Goal: Information Seeking & Learning: Learn about a topic

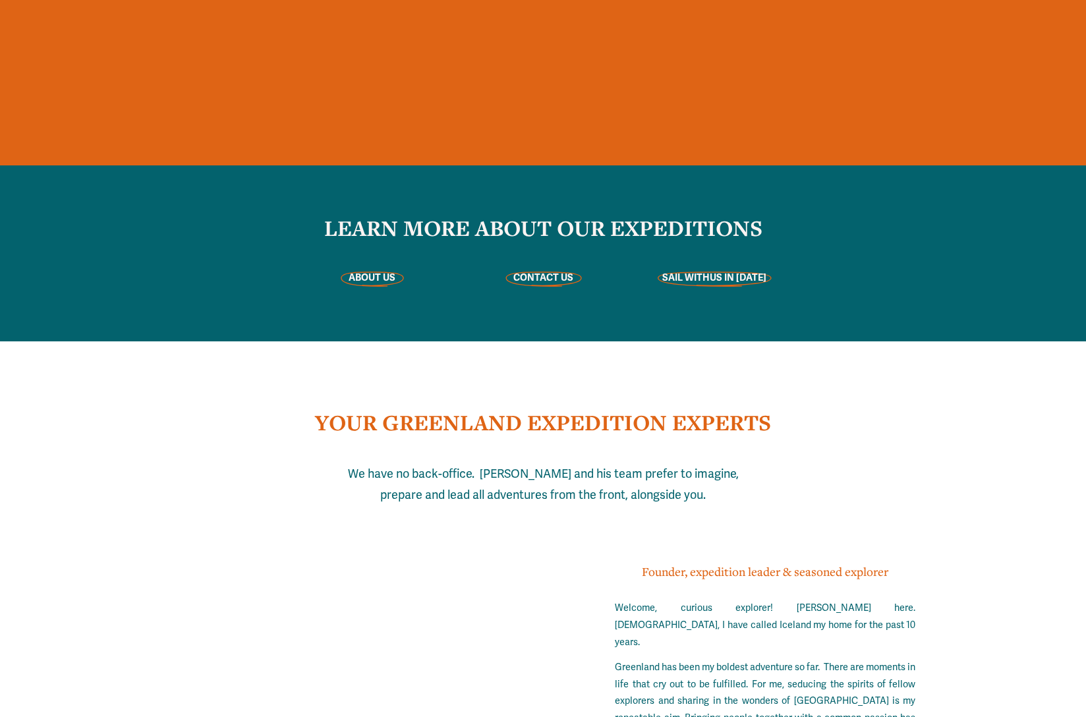
scroll to position [3127, 0]
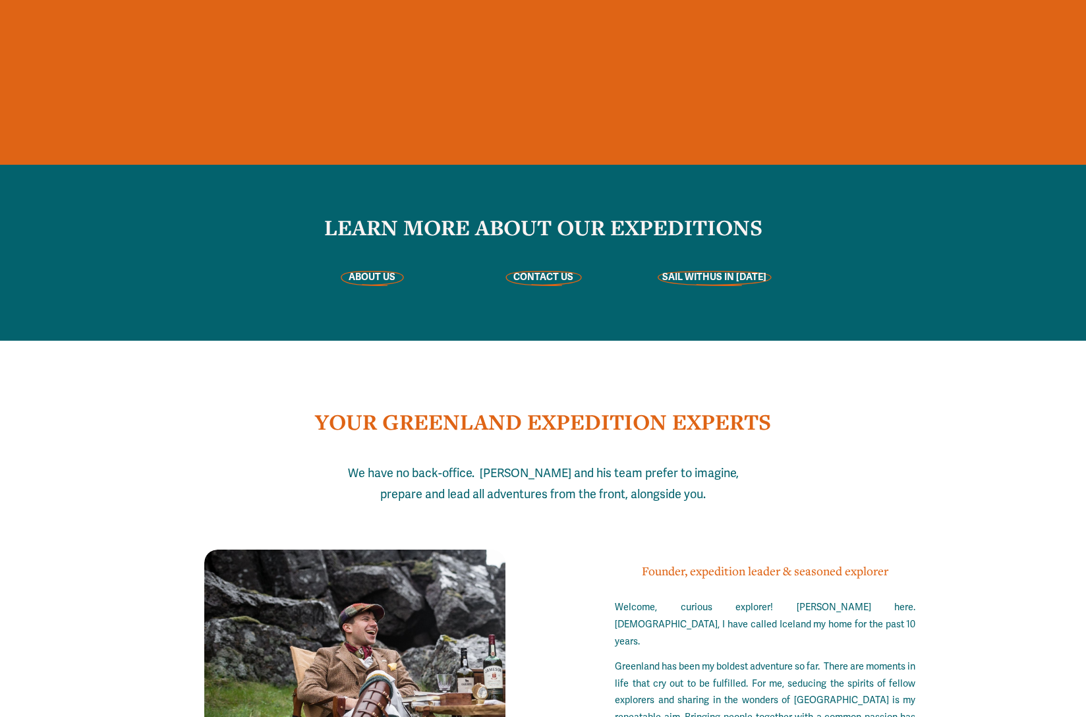
click at [707, 276] on strong "SAIL WITH" at bounding box center [685, 277] width 47 height 12
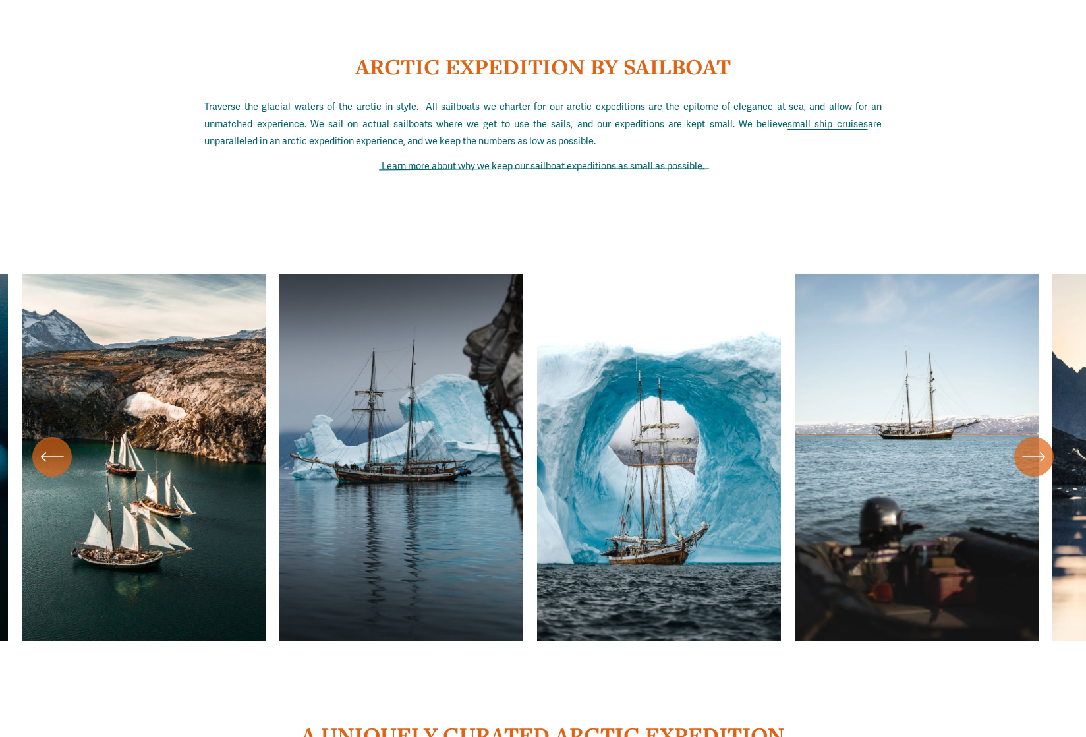
scroll to position [4521, 0]
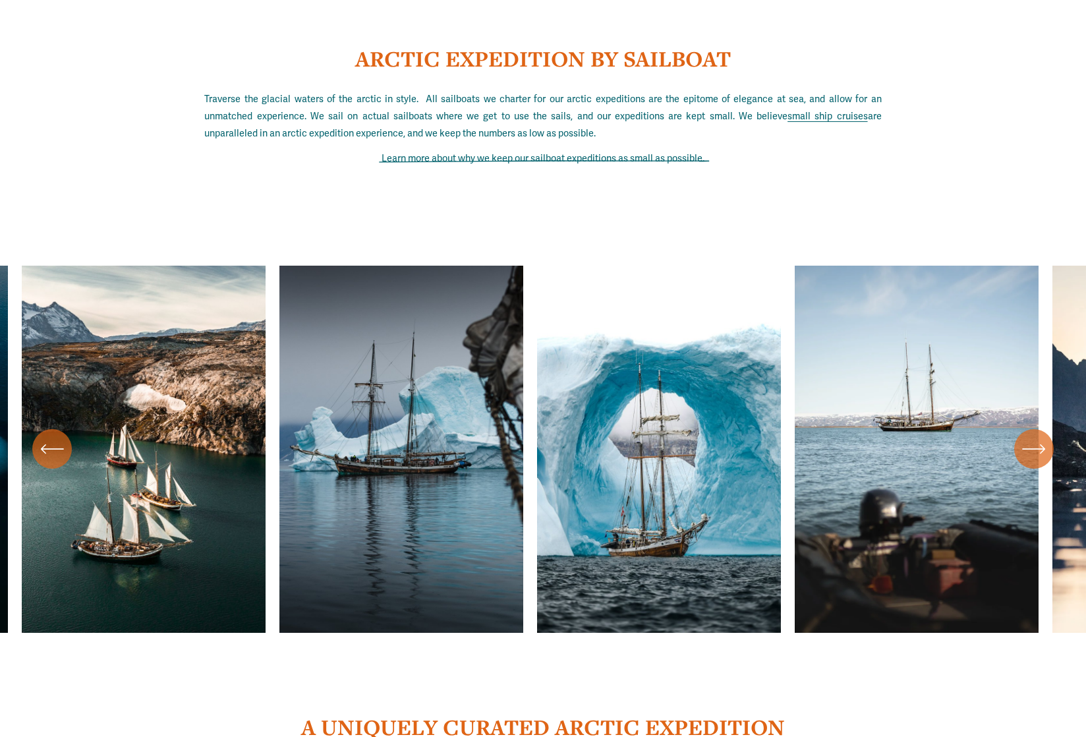
click at [646, 455] on ul "Carousel" at bounding box center [543, 449] width 1043 height 367
click at [651, 467] on ul "Carousel" at bounding box center [543, 449] width 1043 height 367
click at [1032, 447] on icon "\a \a \a Next\a \a" at bounding box center [1034, 449] width 24 height 24
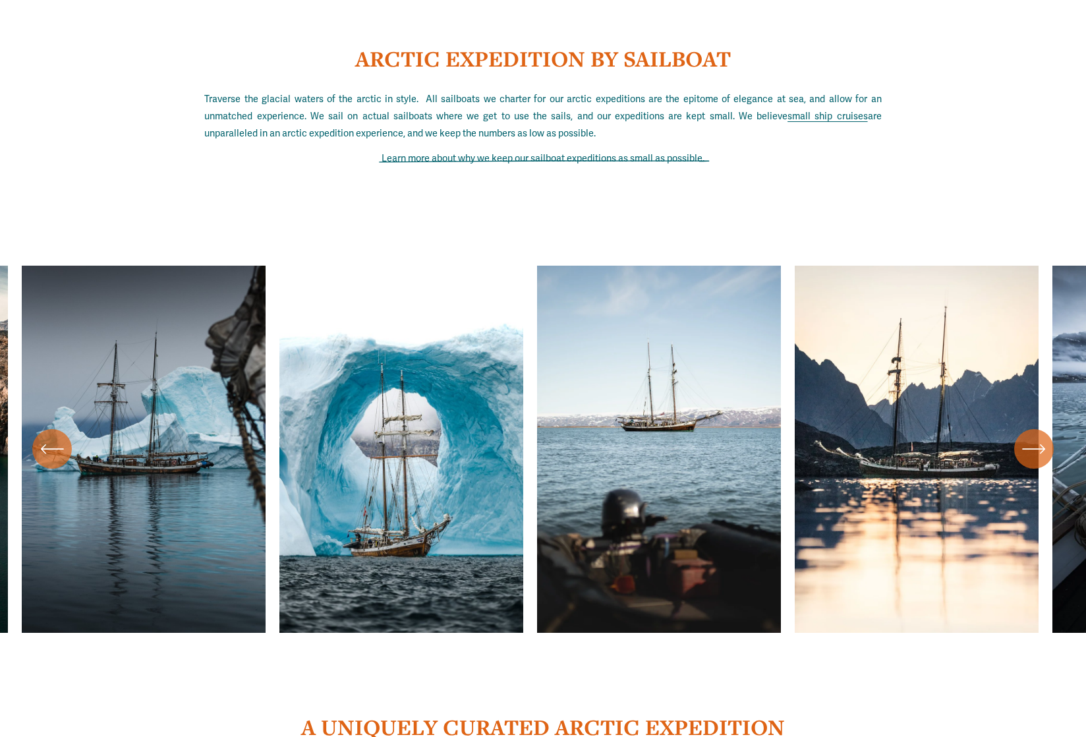
click at [1032, 447] on icon "\a \a \a Next\a \a" at bounding box center [1034, 449] width 24 height 24
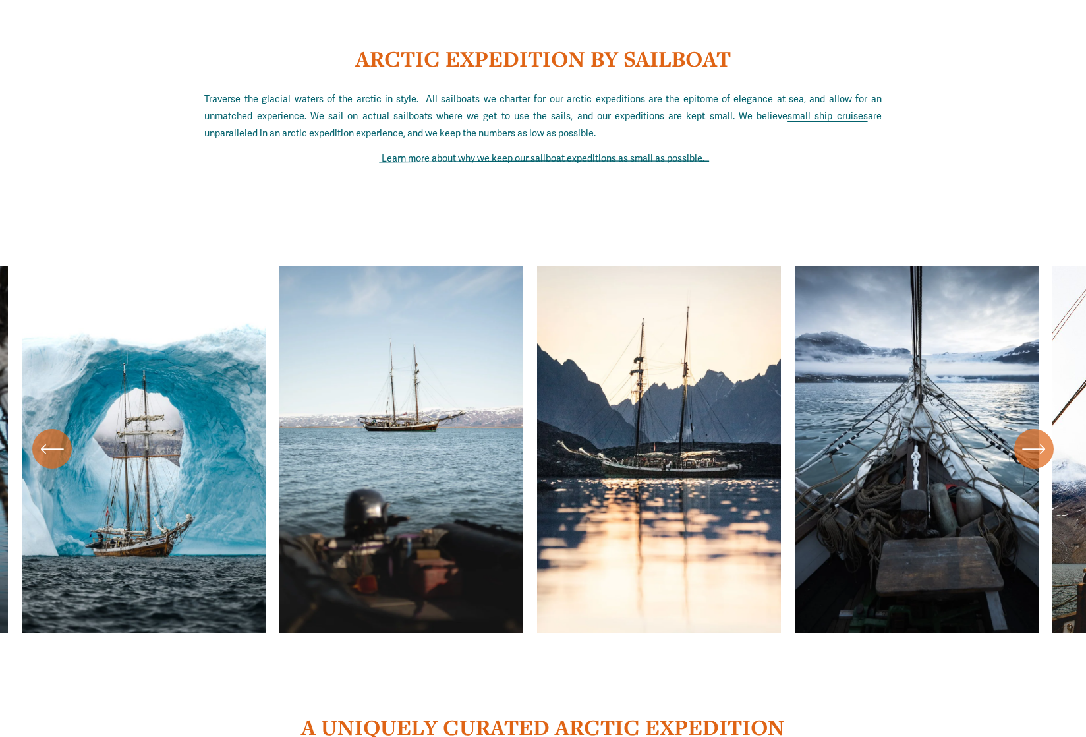
click at [1032, 447] on icon "\a \a \a Next\a \a" at bounding box center [1034, 449] width 24 height 24
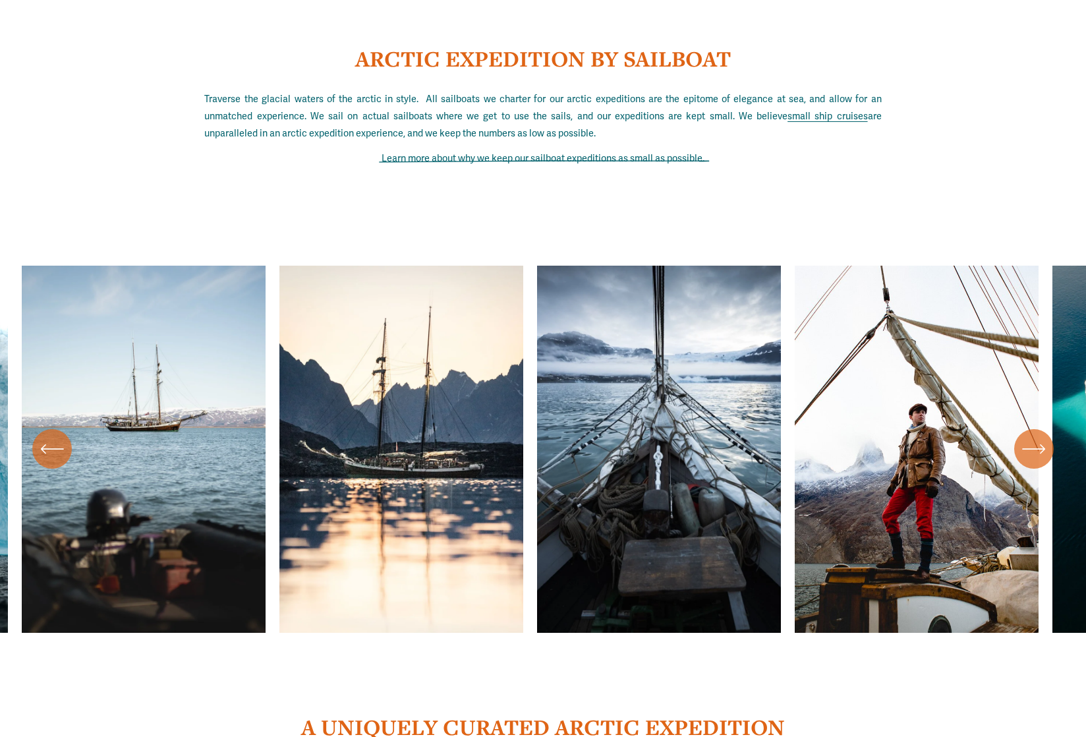
click at [1032, 447] on icon "\a \a \a Next\a \a" at bounding box center [1034, 449] width 24 height 24
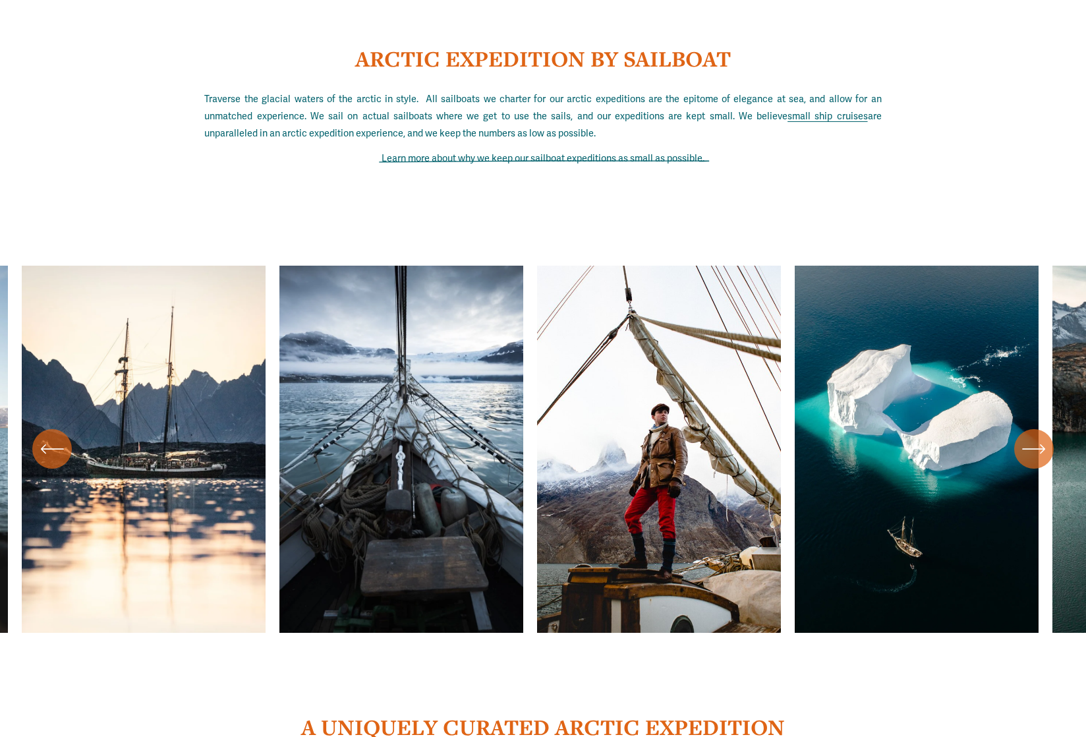
click at [1032, 447] on icon "\a \a \a Next\a \a" at bounding box center [1034, 449] width 24 height 24
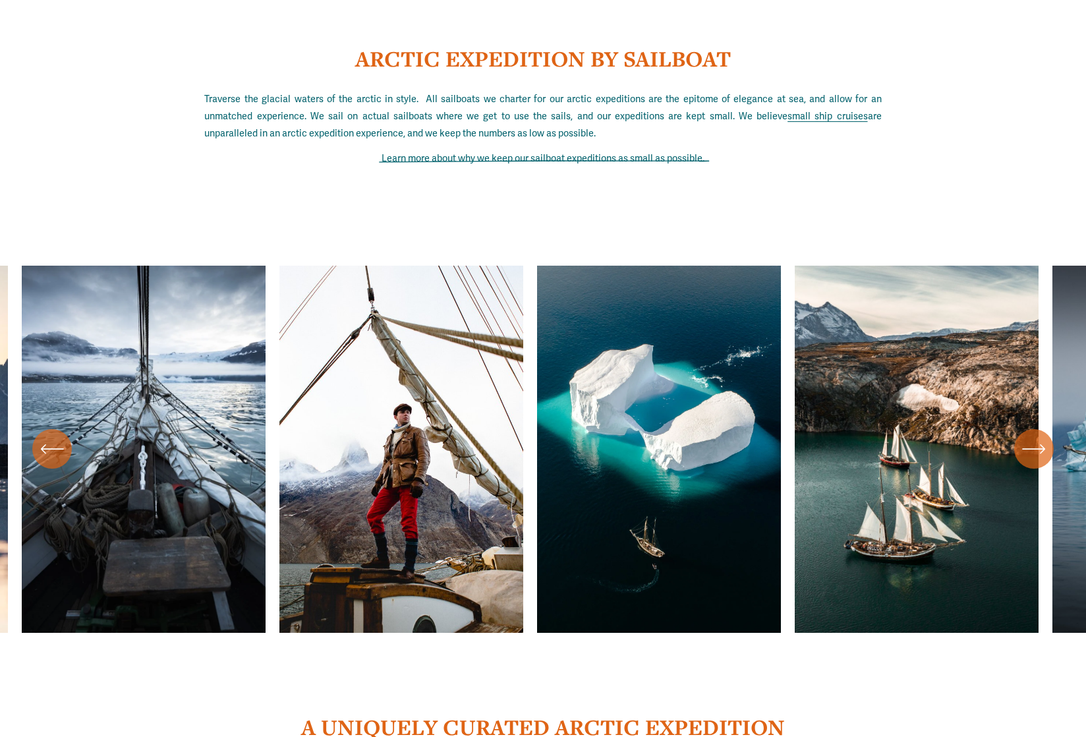
click at [1032, 447] on icon "\a \a \a Next\a \a" at bounding box center [1034, 449] width 24 height 24
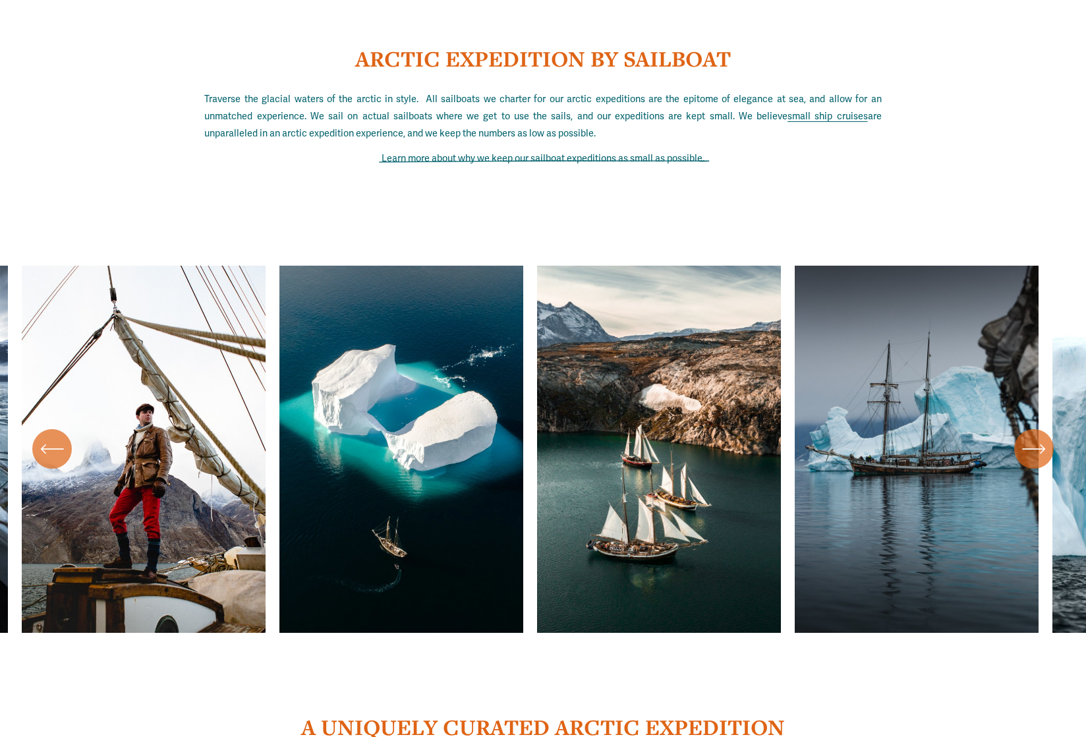
click at [1032, 447] on icon "\a \a \a Next\a \a" at bounding box center [1034, 449] width 24 height 24
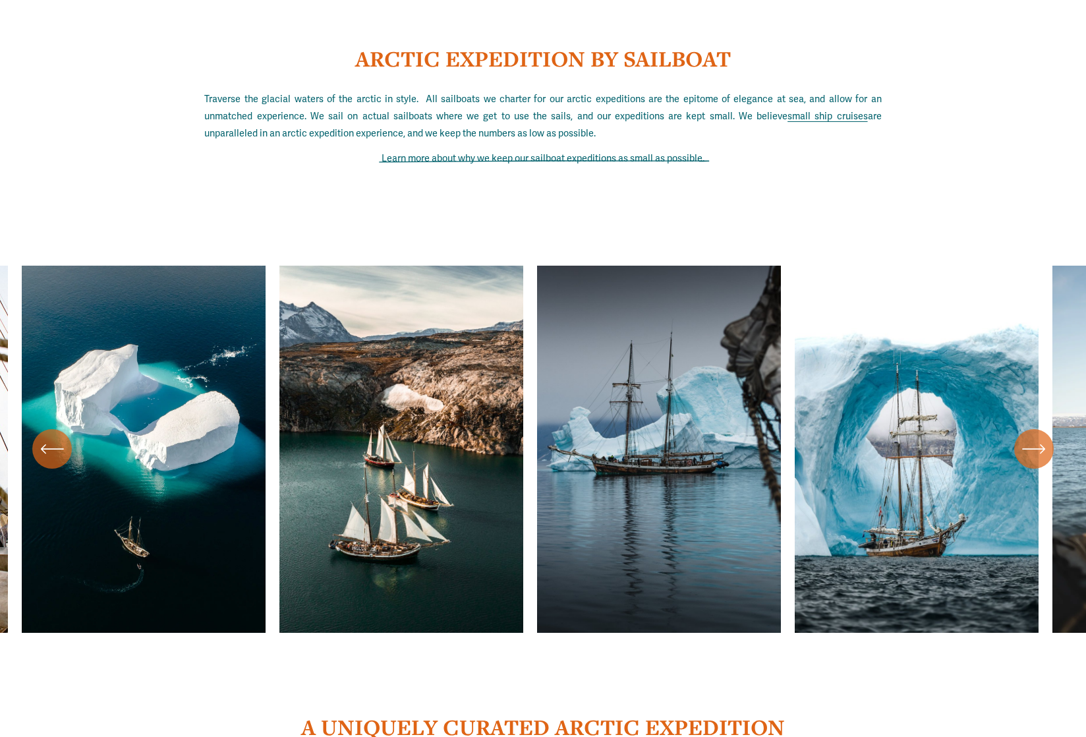
click at [1032, 447] on icon "\a \a \a Next\a \a" at bounding box center [1034, 449] width 24 height 24
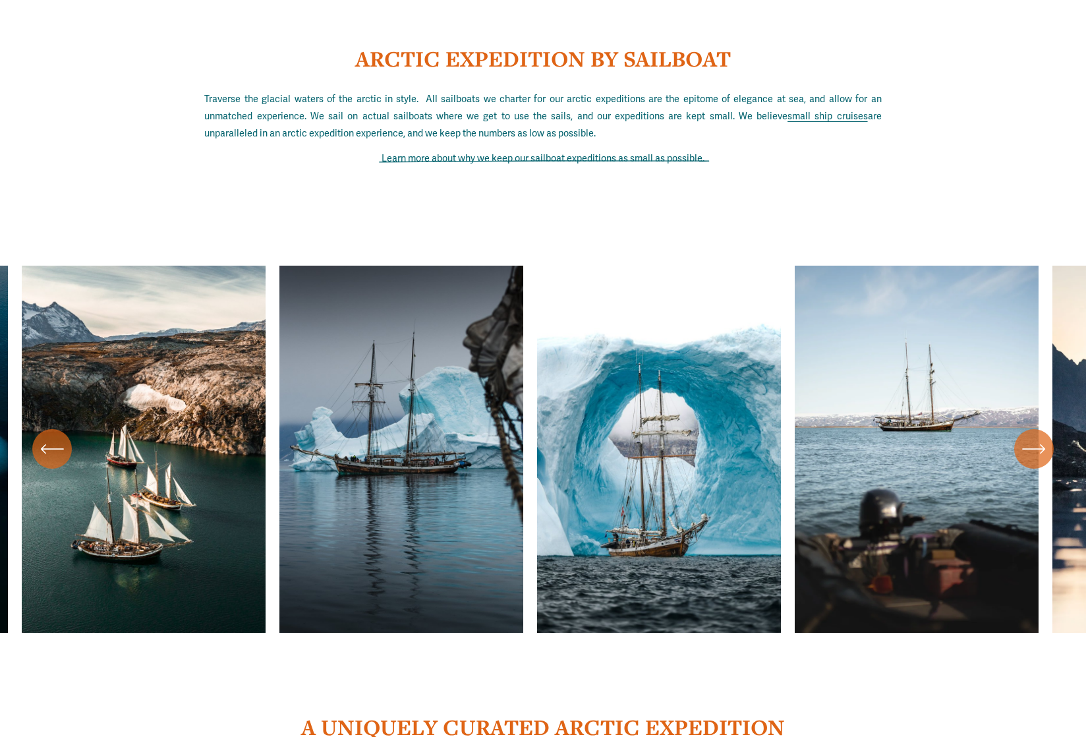
click at [1032, 447] on icon "\a \a \a Next\a \a" at bounding box center [1034, 449] width 24 height 24
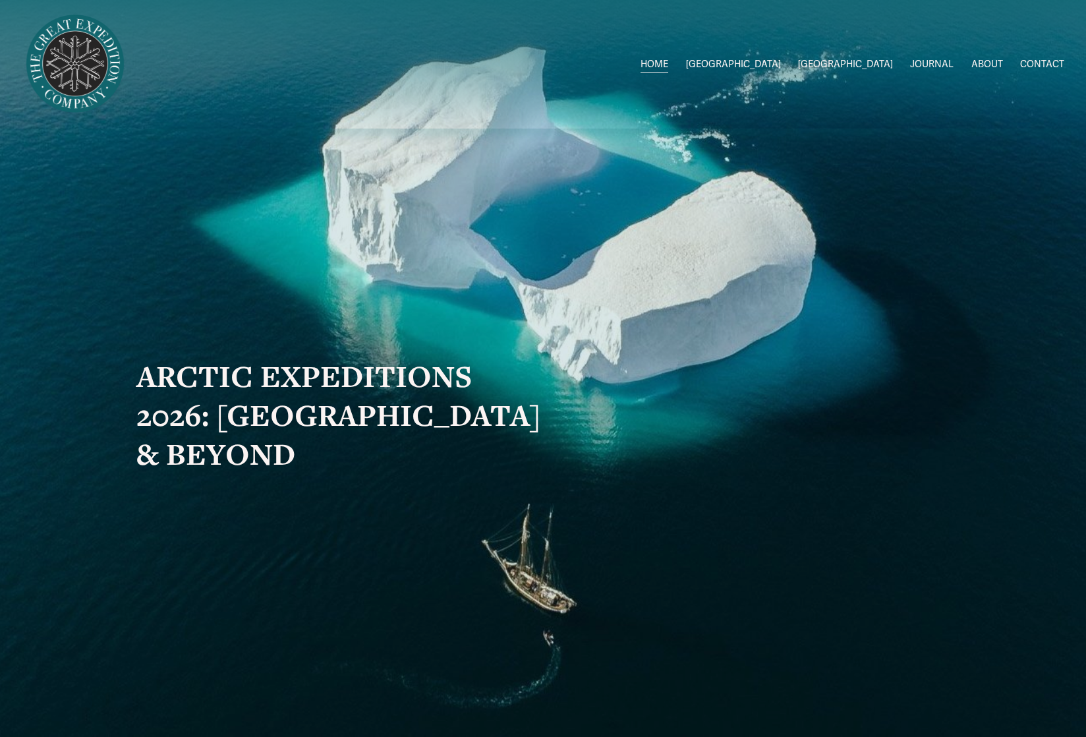
scroll to position [0, 0]
click at [921, 61] on link "JOURNAL" at bounding box center [932, 64] width 44 height 19
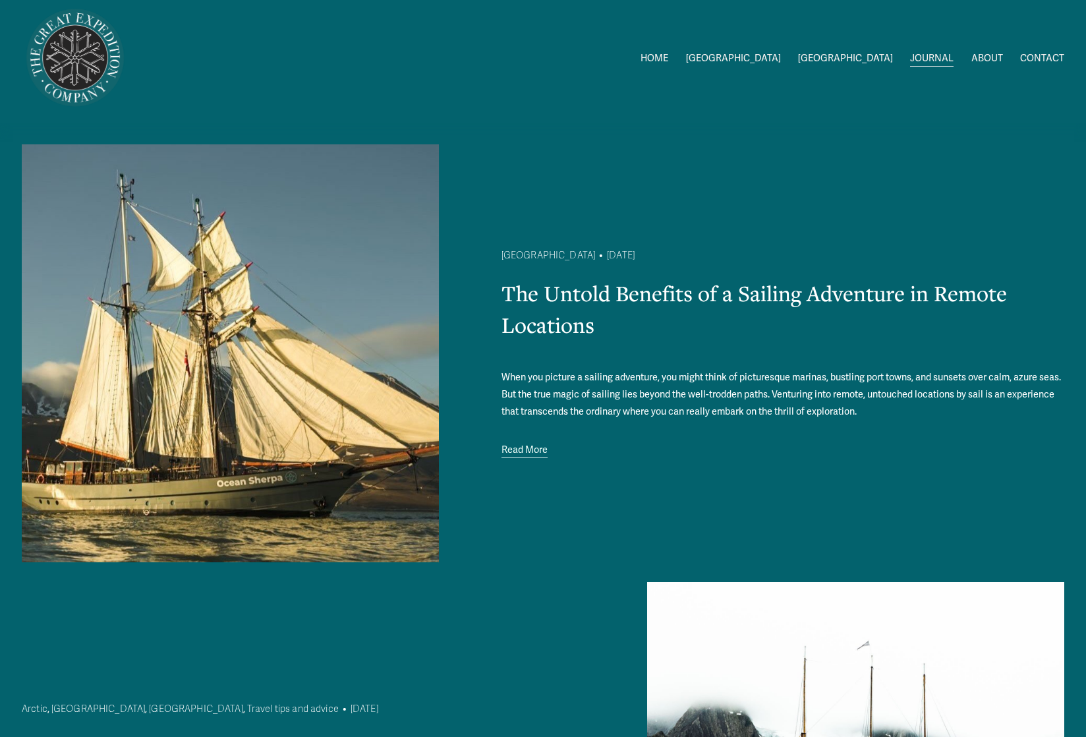
scroll to position [6, 1]
click at [0, 0] on span "2026 Expeditions" at bounding box center [0, 0] width 0 height 0
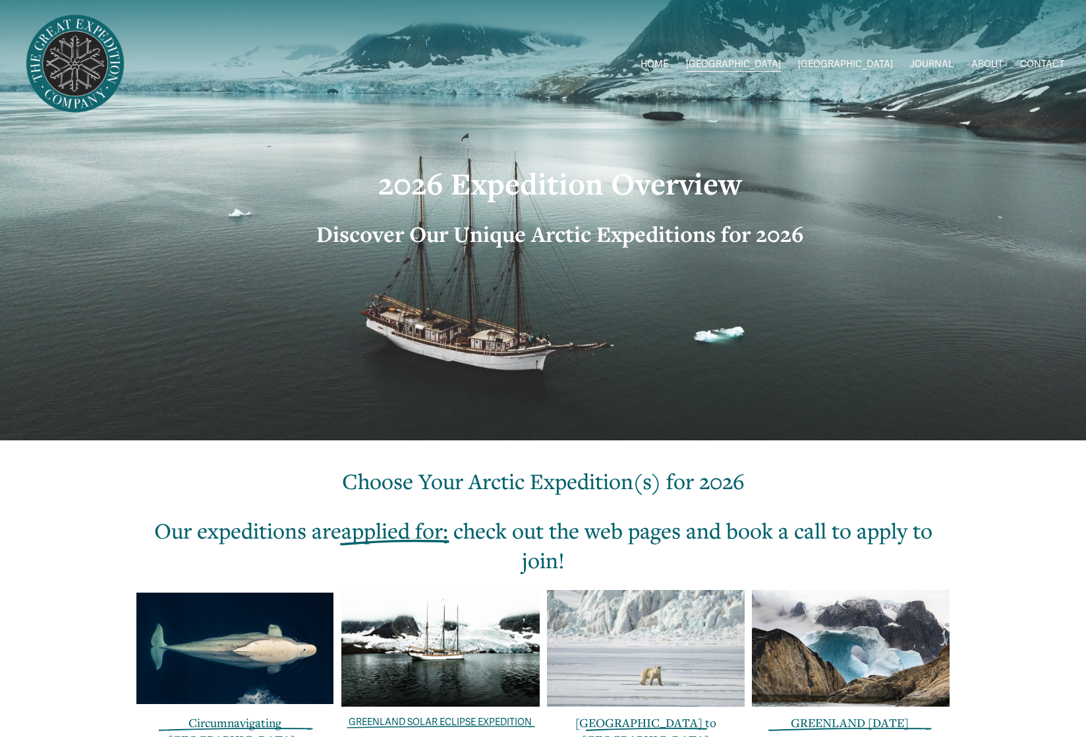
scroll to position [2, 1]
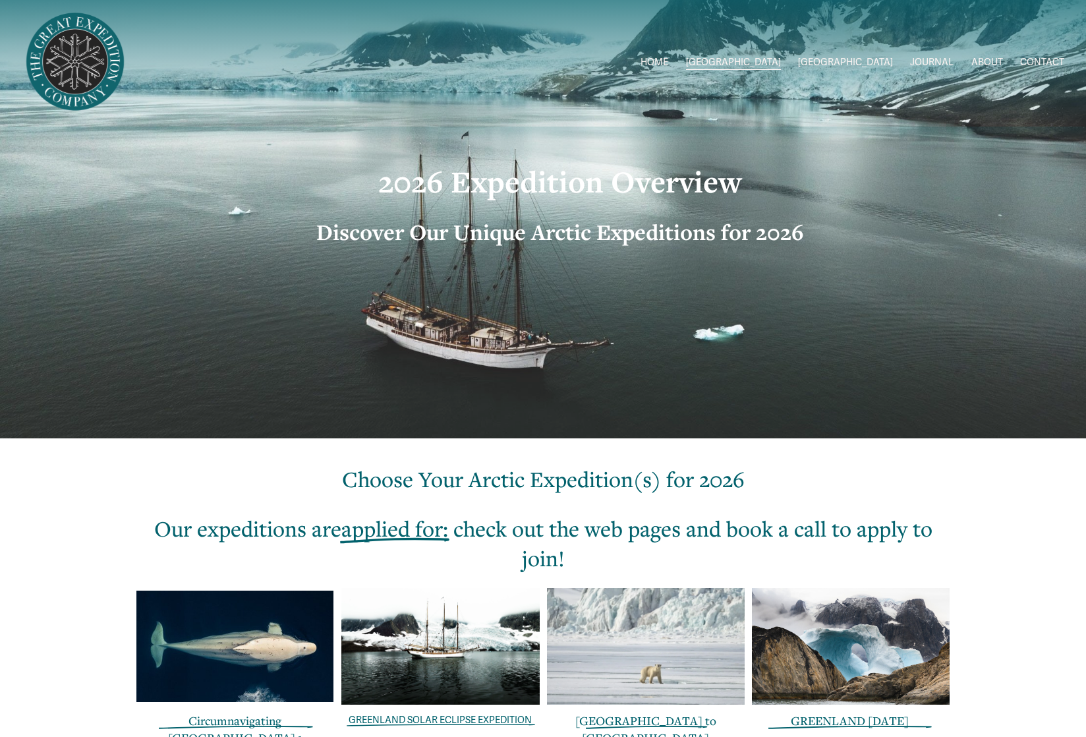
click at [0, 0] on span "Greenland Exped Dates" at bounding box center [0, 0] width 0 height 0
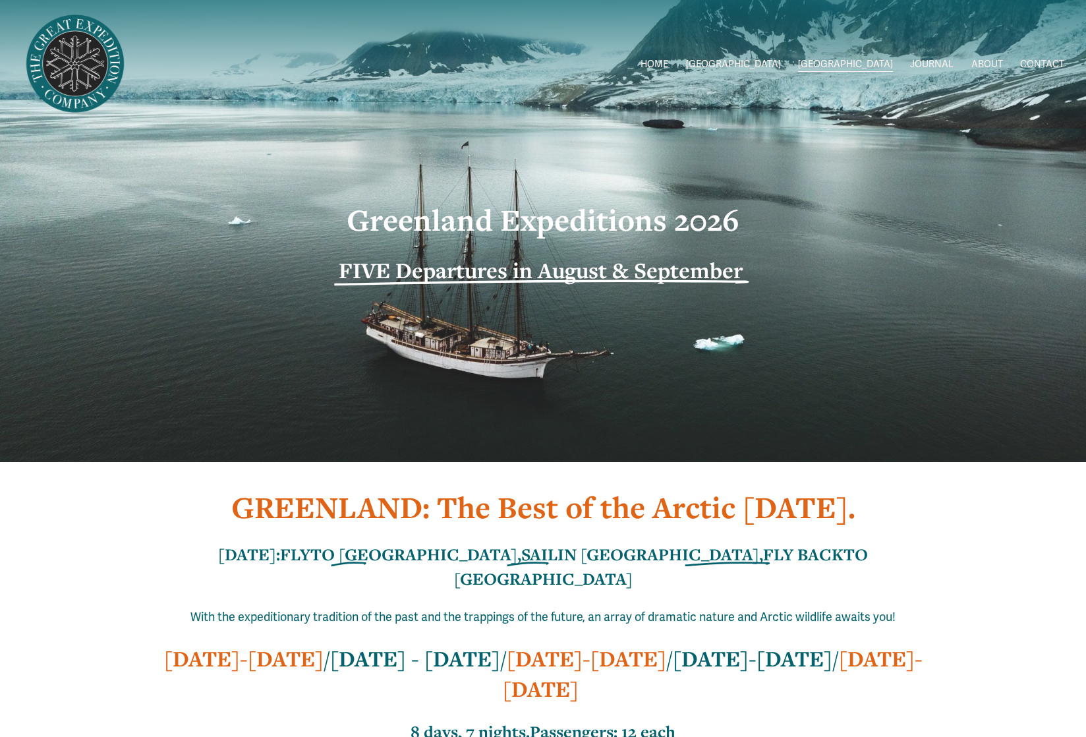
click at [989, 61] on link "ABOUT" at bounding box center [988, 64] width 32 height 19
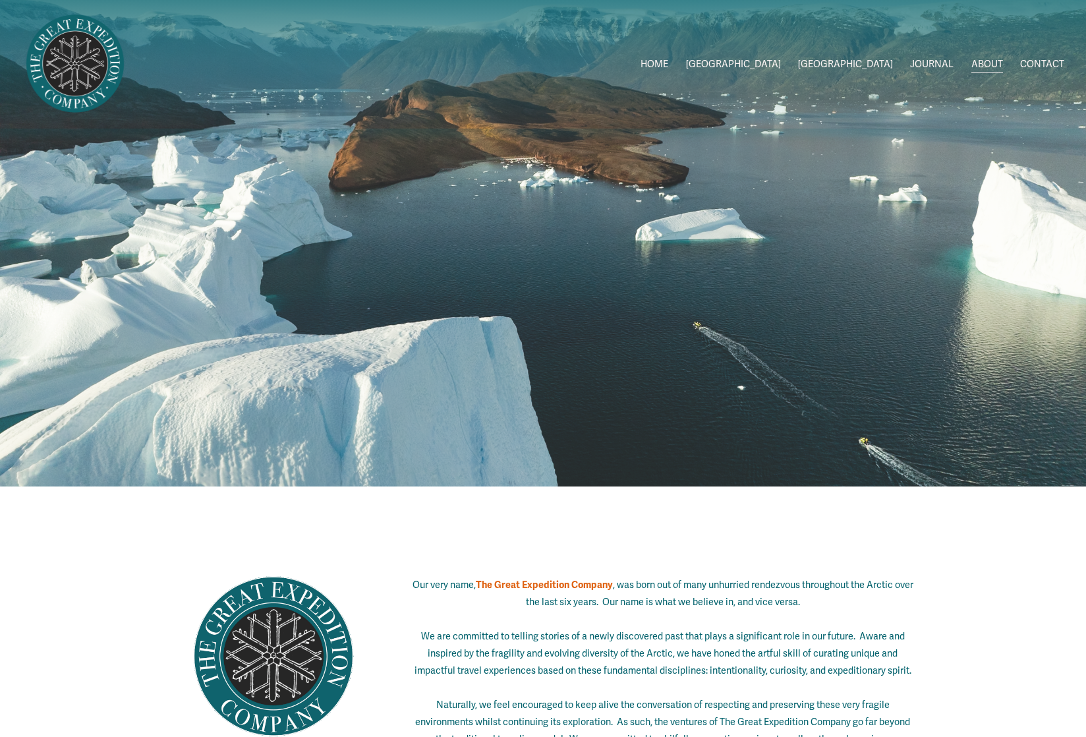
click at [988, 62] on link "ABOUT" at bounding box center [988, 64] width 32 height 19
click at [0, 0] on span "[GEOGRAPHIC_DATA] to [GEOGRAPHIC_DATA]" at bounding box center [0, 0] width 0 height 0
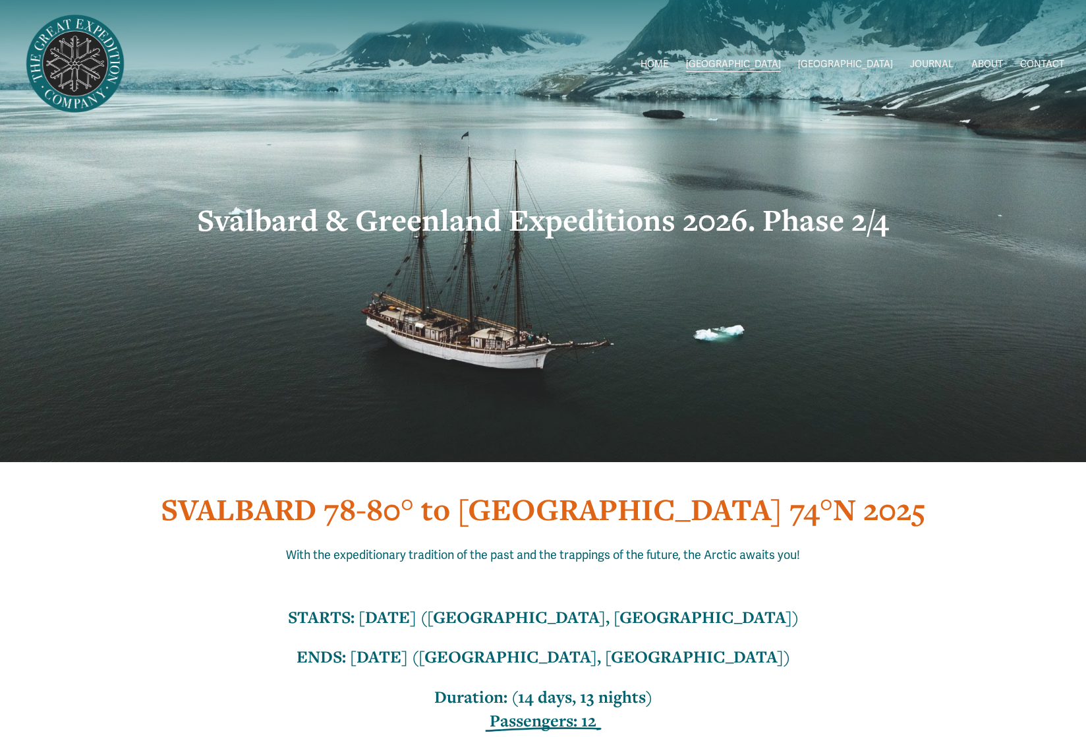
click at [77, 76] on img at bounding box center [75, 64] width 107 height 107
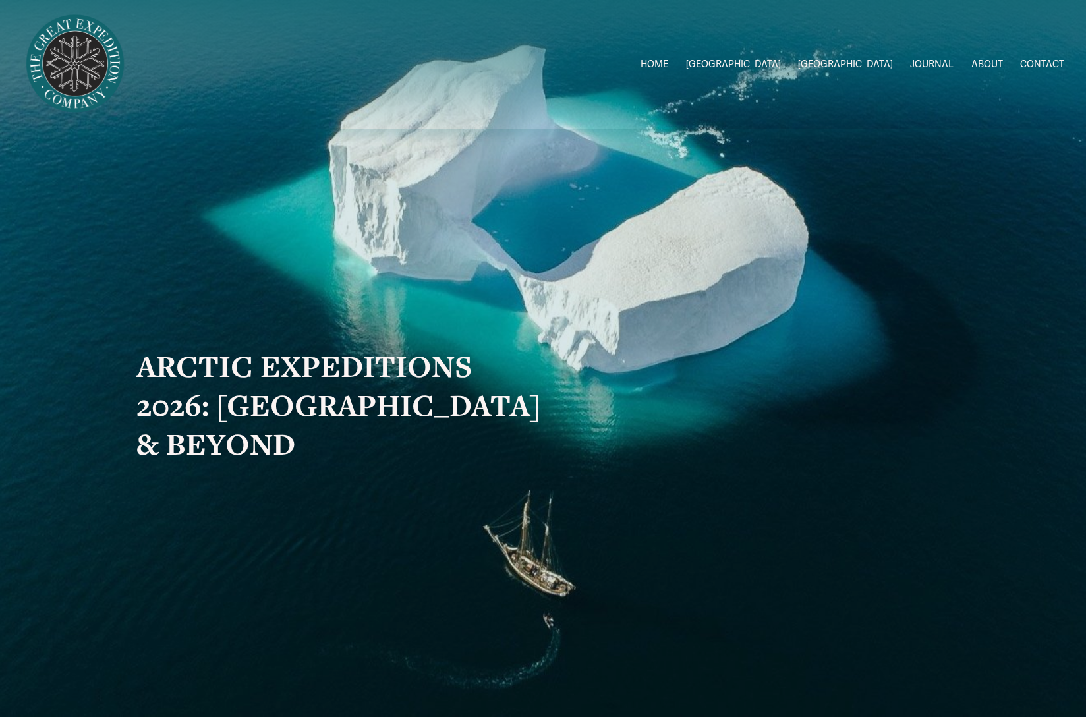
click at [668, 62] on link "HOME" at bounding box center [655, 64] width 28 height 19
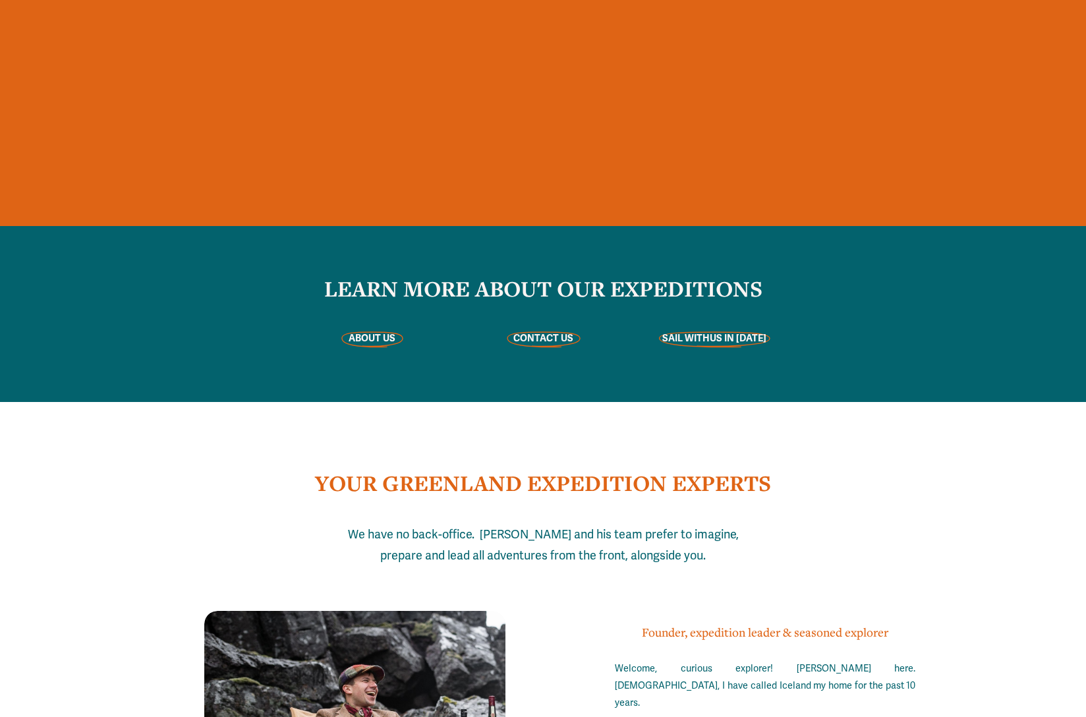
scroll to position [3066, 0]
click at [716, 341] on strong "US IN [DATE]" at bounding box center [738, 338] width 57 height 12
click at [704, 336] on strong "SAIL WITH" at bounding box center [685, 338] width 47 height 12
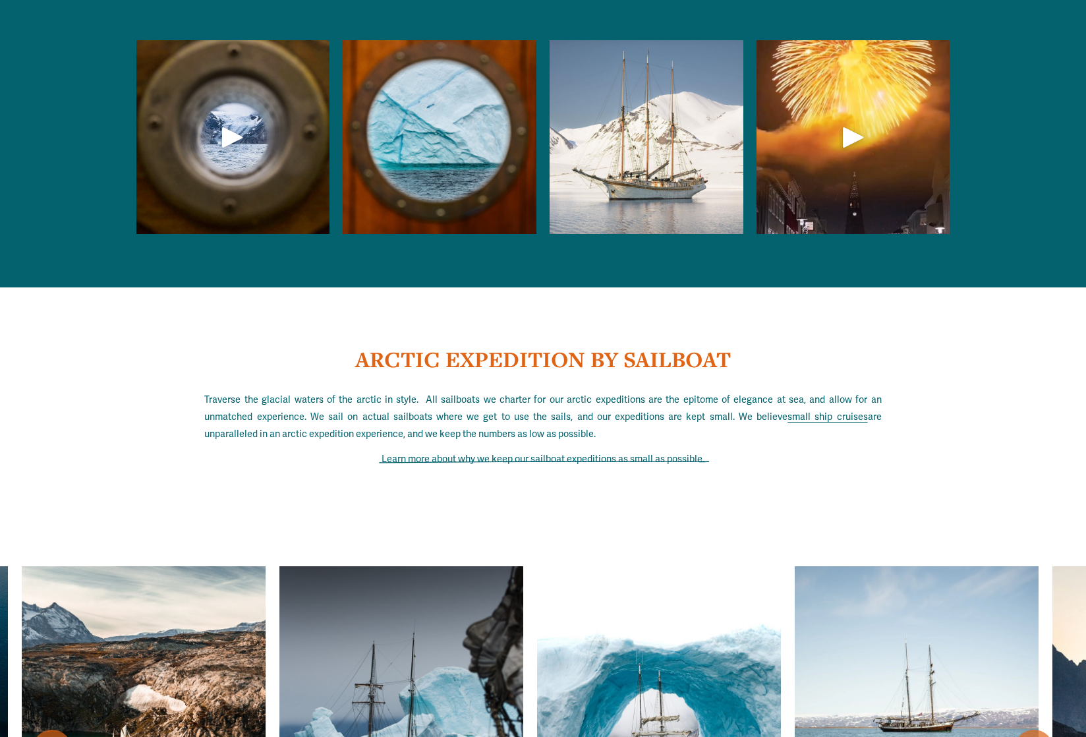
scroll to position [4221, 0]
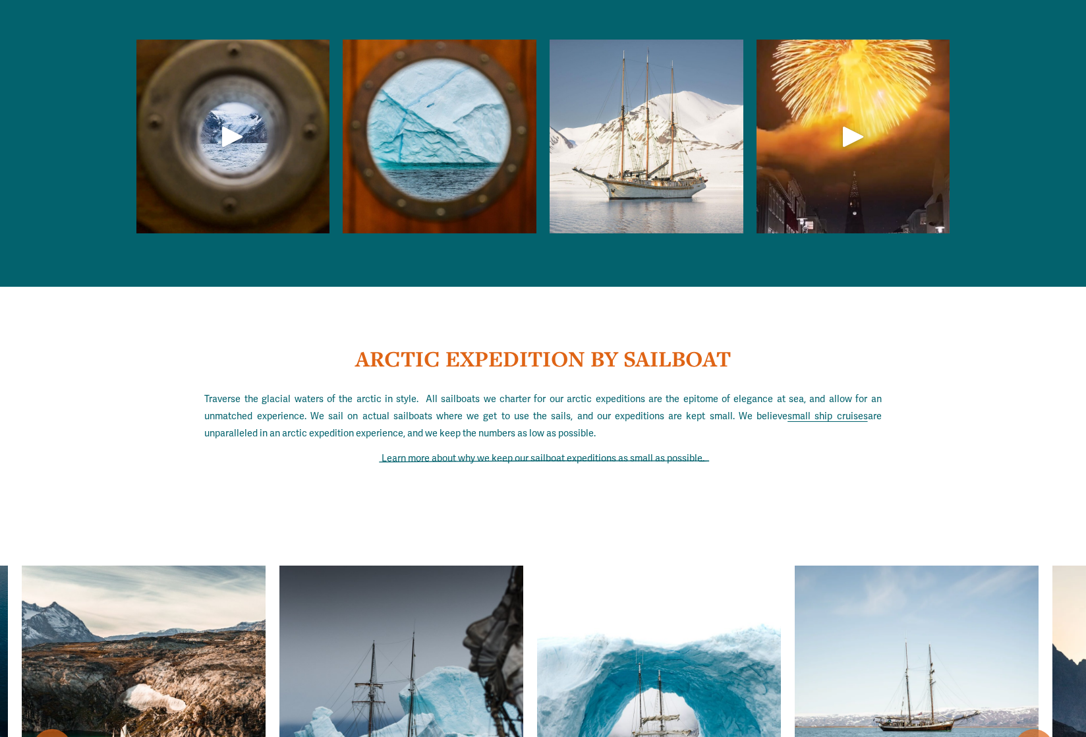
click at [807, 416] on link "small ship cruises" at bounding box center [828, 416] width 80 height 11
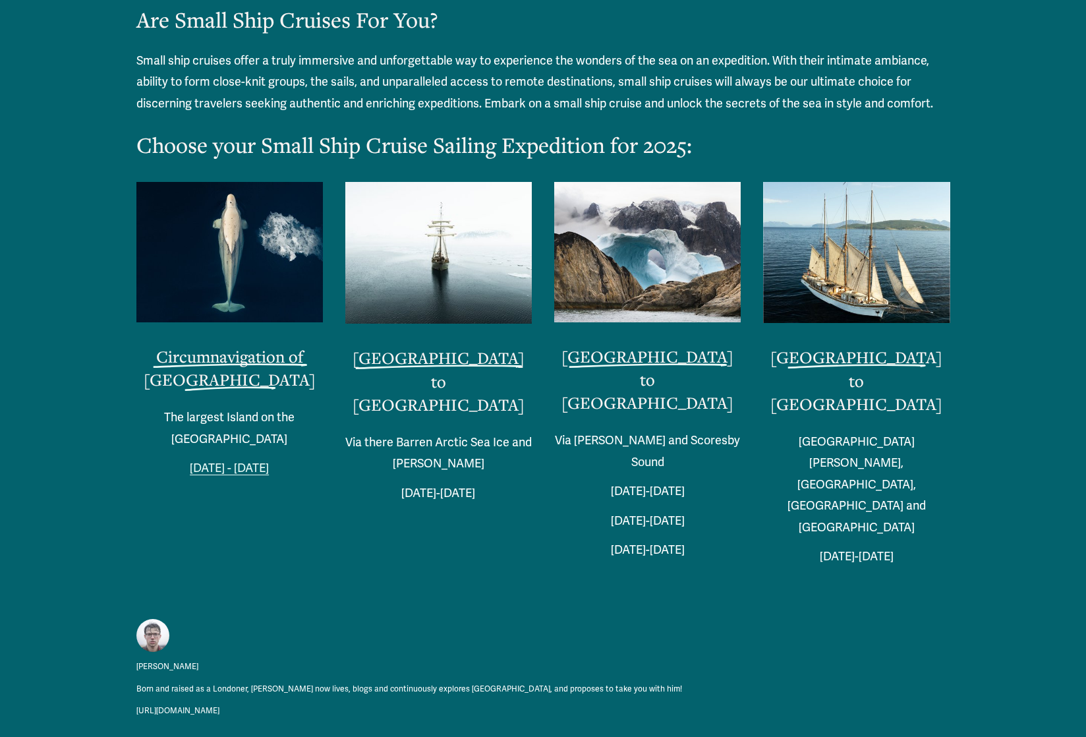
scroll to position [2804, 0]
click at [836, 346] on link "Iceland to Norway" at bounding box center [856, 380] width 172 height 68
click at [152, 619] on img at bounding box center [152, 635] width 34 height 33
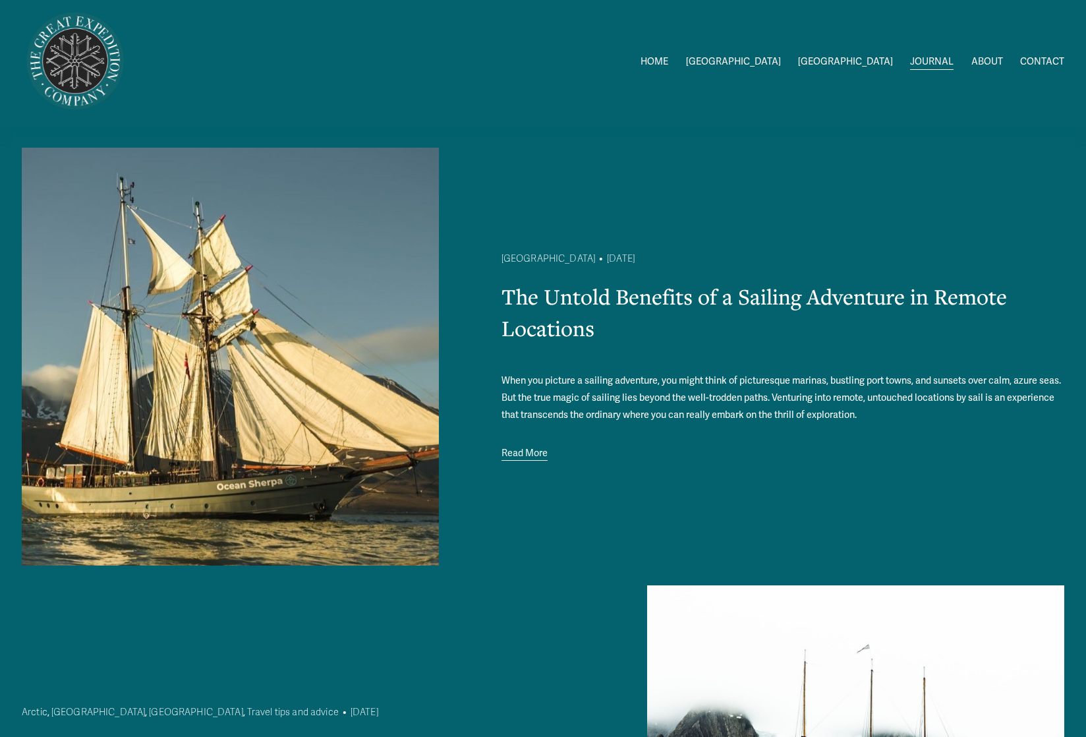
scroll to position [28, 0]
